Goal: Transaction & Acquisition: Purchase product/service

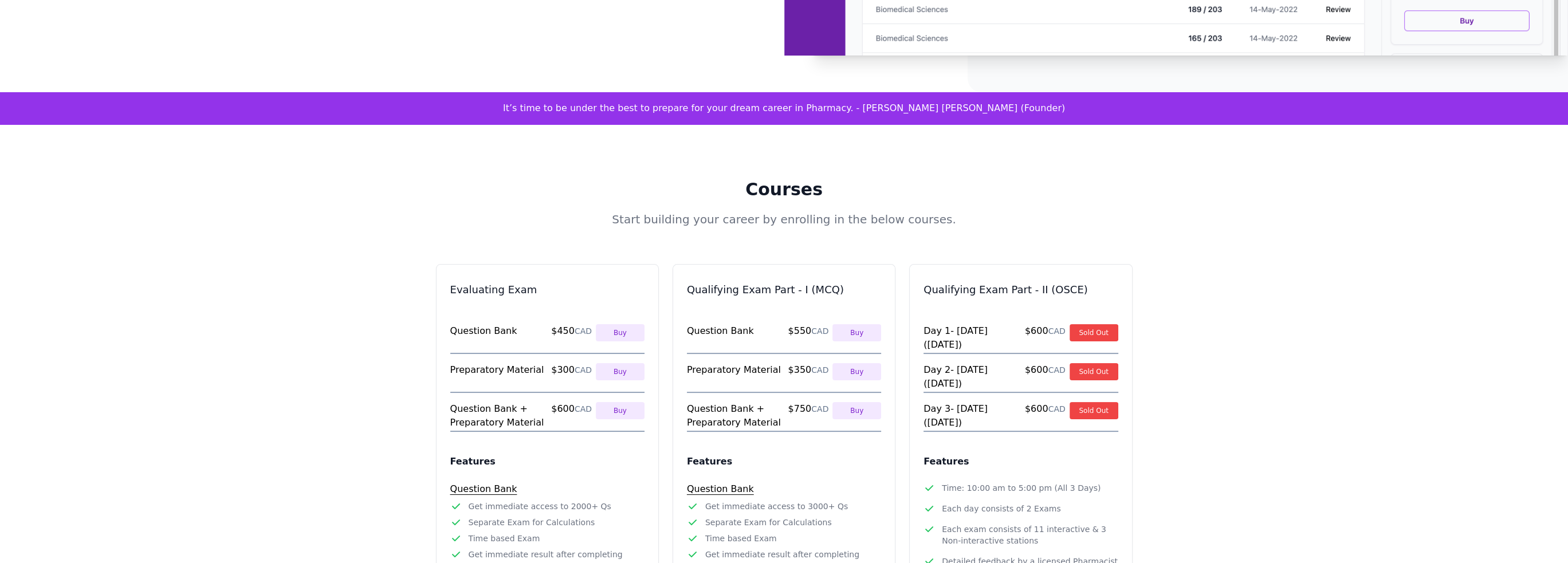
scroll to position [401, 0]
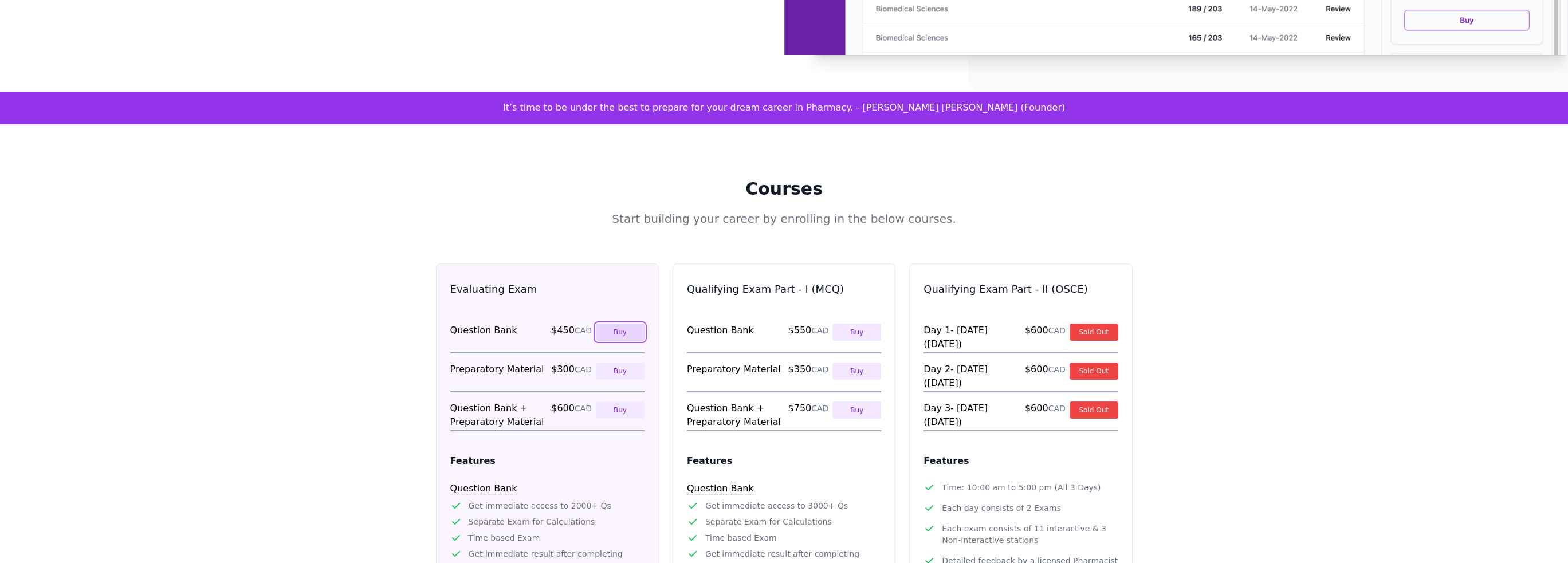
click at [620, 323] on button "Buy" at bounding box center [620, 332] width 49 height 17
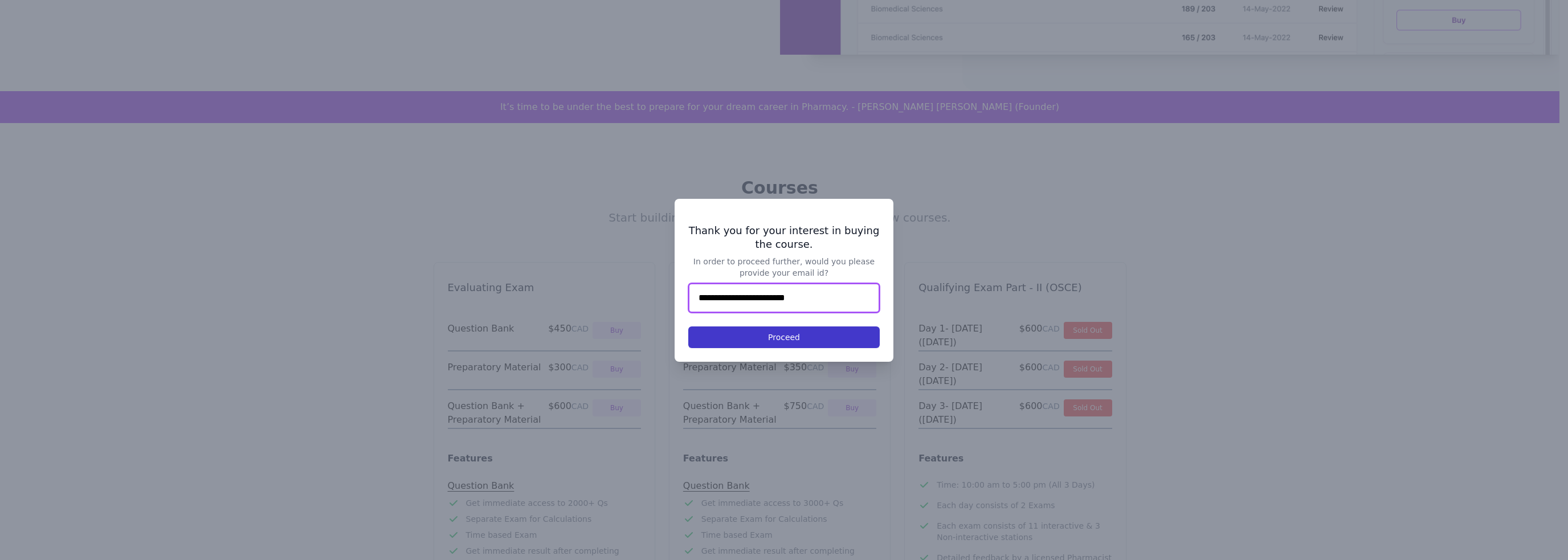
type input "**********"
click at [753, 332] on button "Proceed" at bounding box center [784, 338] width 191 height 21
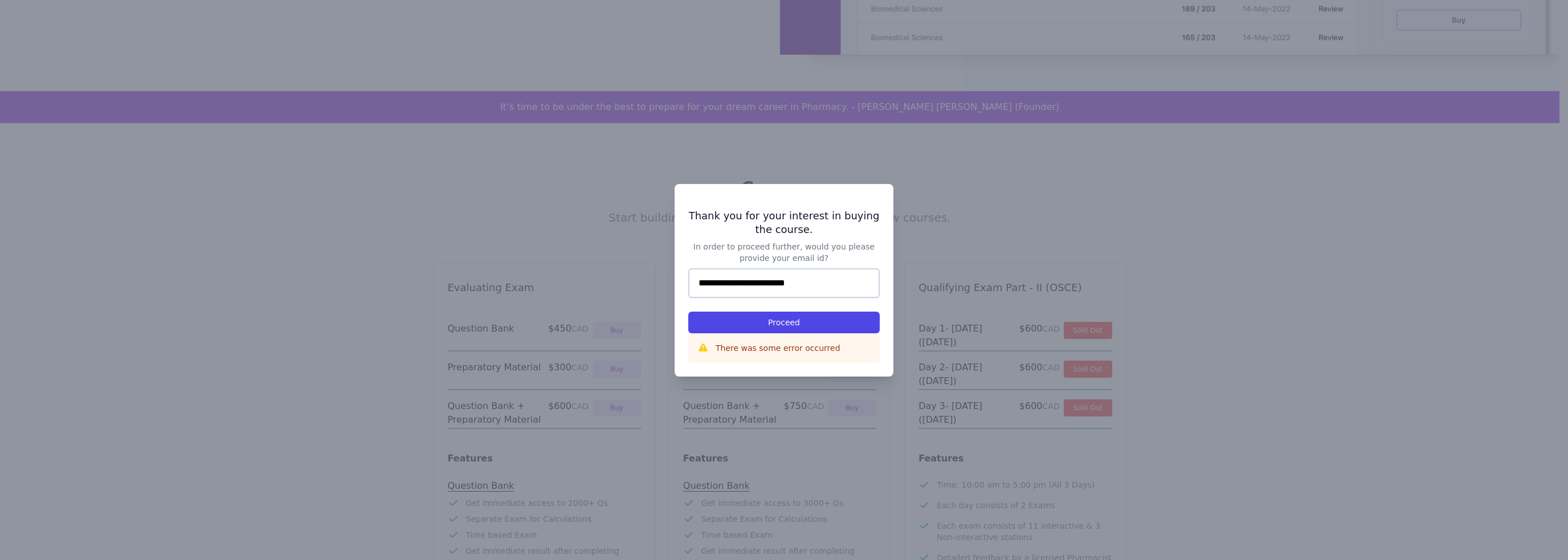
click at [758, 345] on p "There was some error occurred" at bounding box center [777, 348] width 125 height 11
click at [396, 334] on div at bounding box center [784, 280] width 1568 height 560
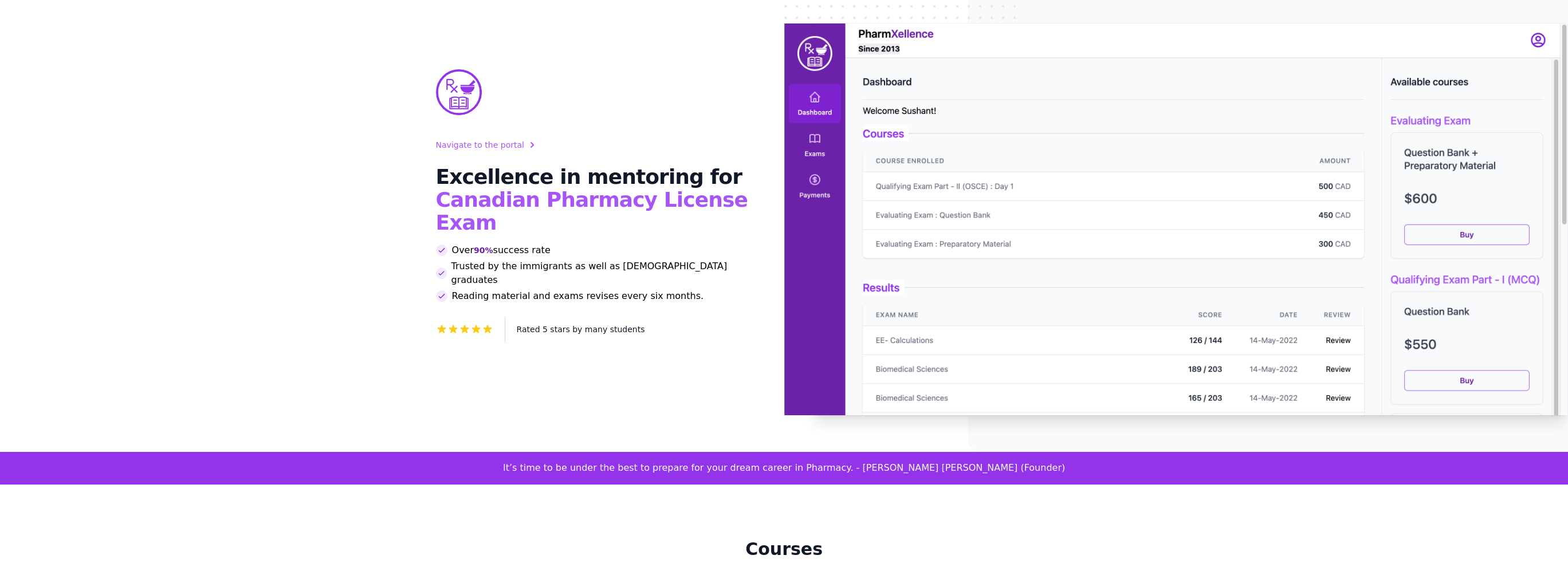
scroll to position [0, 0]
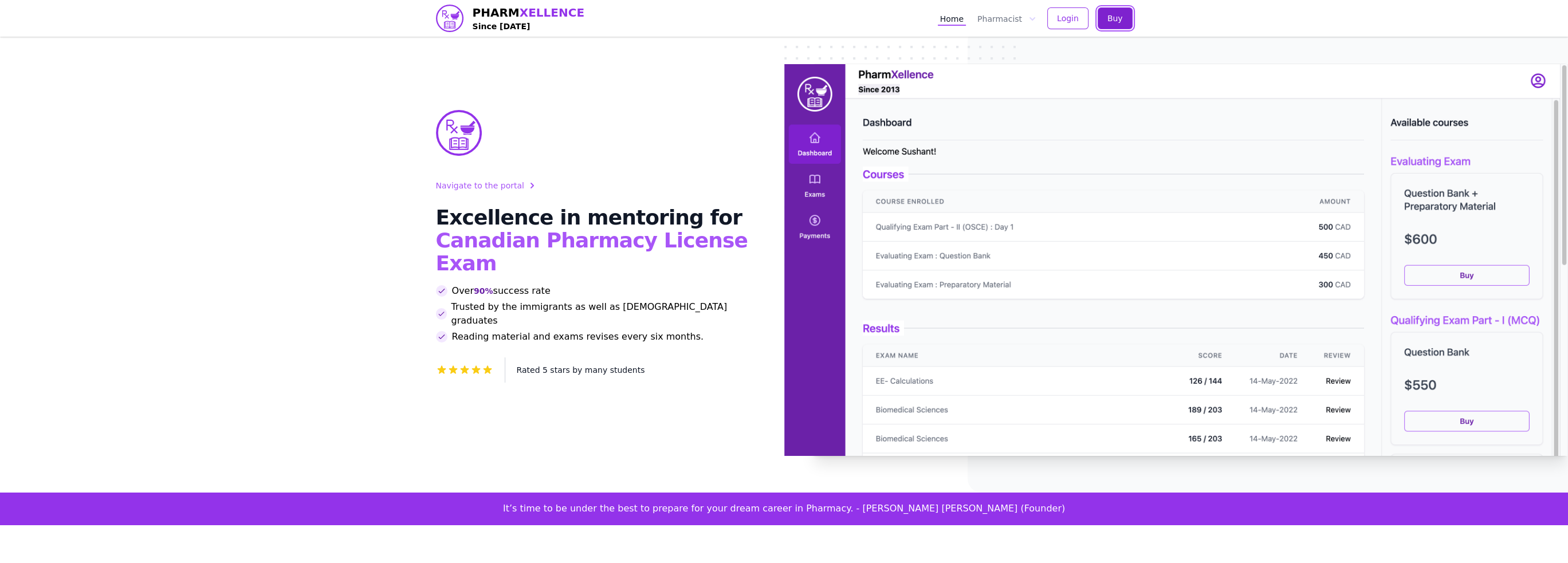
click at [1124, 13] on button "Buy" at bounding box center [1115, 18] width 35 height 22
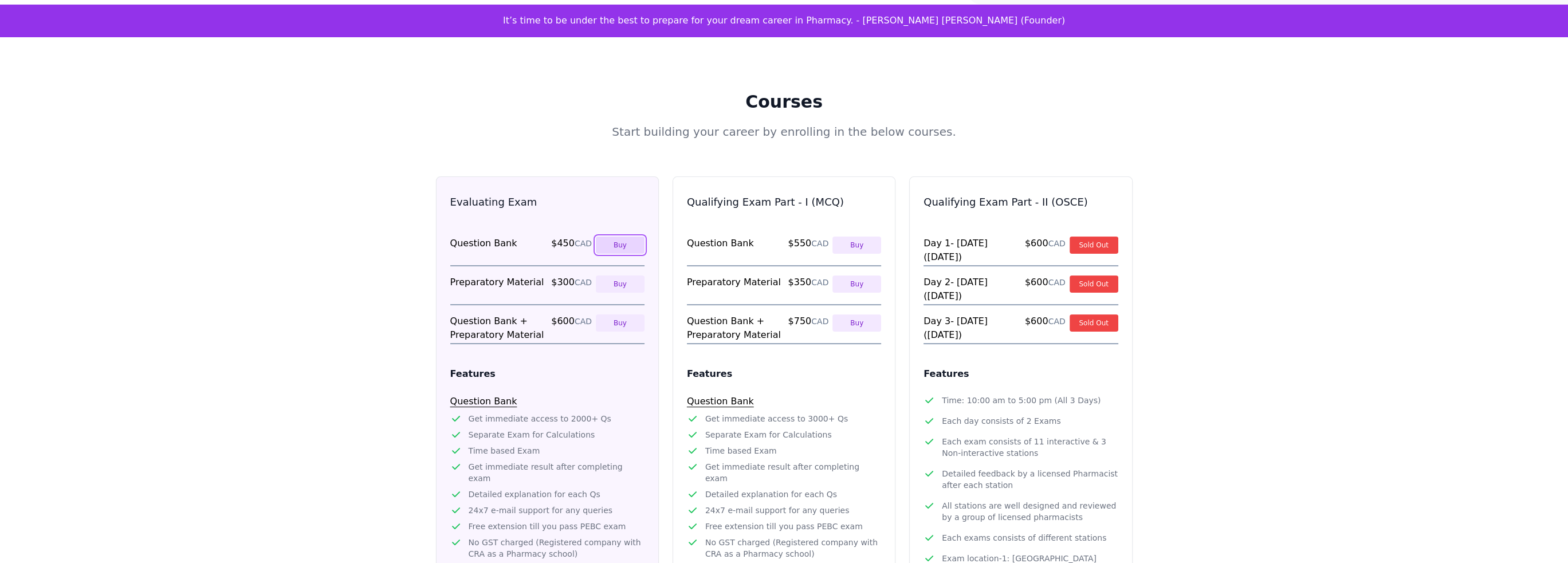
click at [630, 236] on button "Buy" at bounding box center [620, 245] width 49 height 17
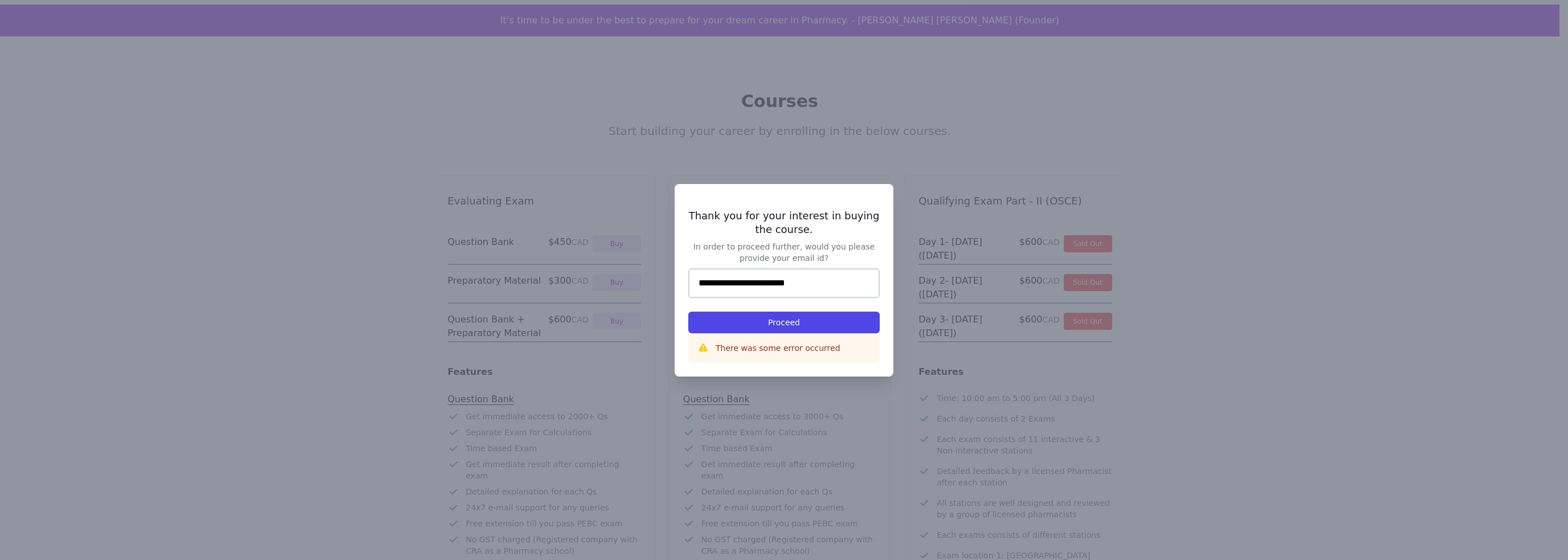
click at [786, 349] on p "There was some error occurred" at bounding box center [777, 348] width 125 height 11
click at [312, 396] on div at bounding box center [784, 280] width 1568 height 560
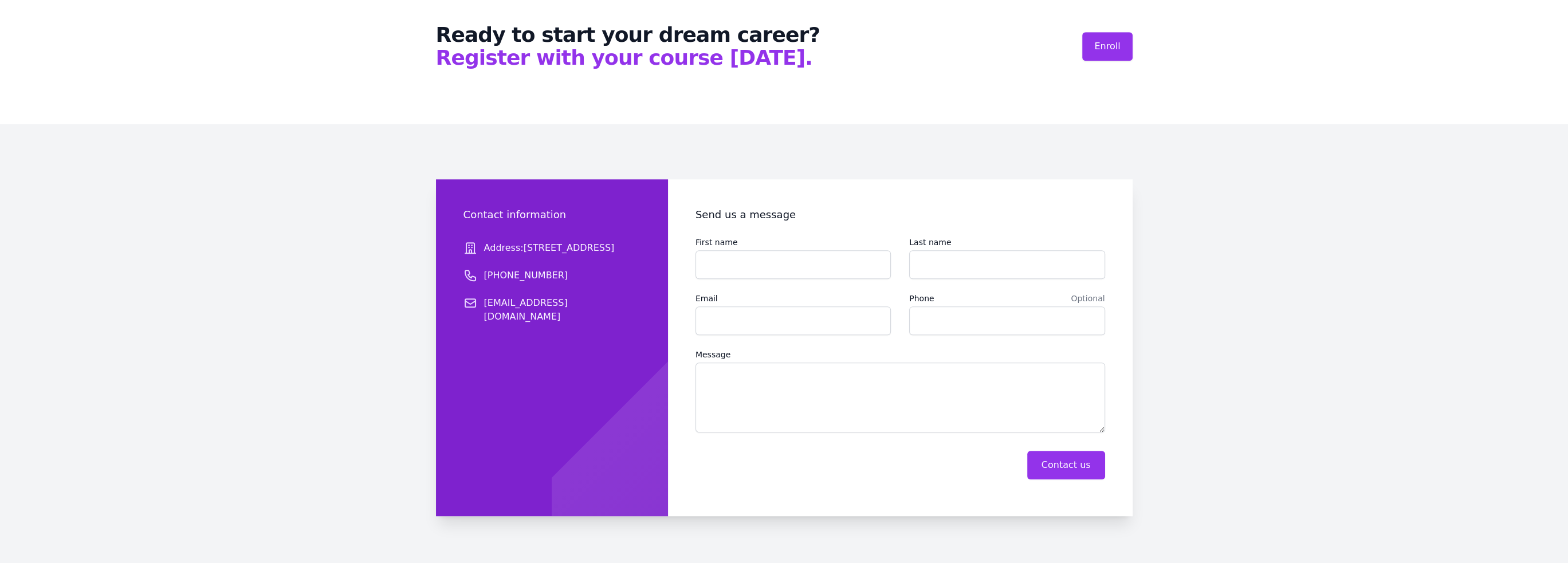
scroll to position [1685, 0]
